Goal: Obtain resource: Obtain resource

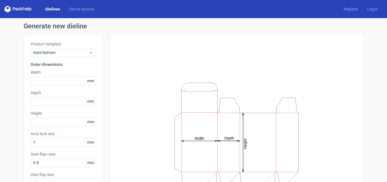
click at [49, 5] on div "Dielines Diecut layouts Register Log in" at bounding box center [193, 9] width 387 height 18
click at [54, 10] on link "Dielines" at bounding box center [53, 9] width 24 height 6
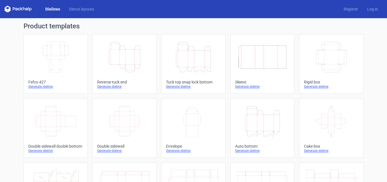
click at [111, 56] on icon "Height Depth Width" at bounding box center [124, 57] width 50 height 32
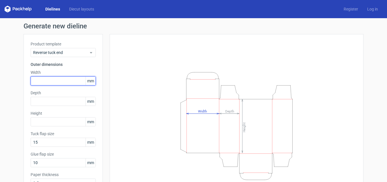
click at [58, 82] on input "text" at bounding box center [63, 80] width 65 height 9
type input "146"
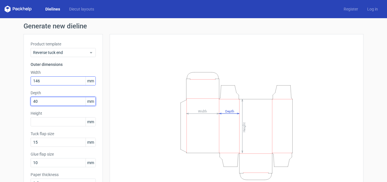
type input "40"
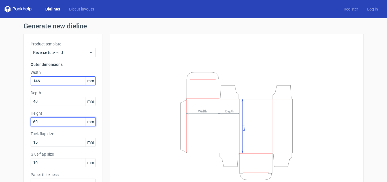
type input "60"
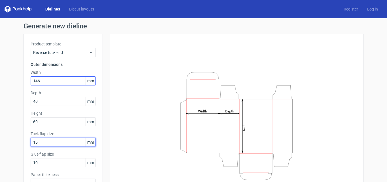
type input "16"
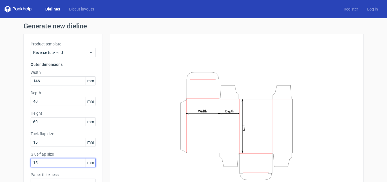
scroll to position [40, 0]
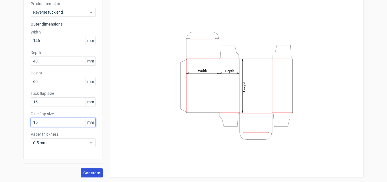
type input "15"
click at [95, 171] on span "Generate" at bounding box center [91, 172] width 17 height 4
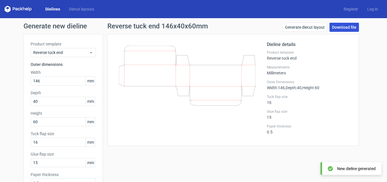
click at [339, 26] on link "Download file" at bounding box center [343, 27] width 29 height 9
